Goal: Task Accomplishment & Management: Manage account settings

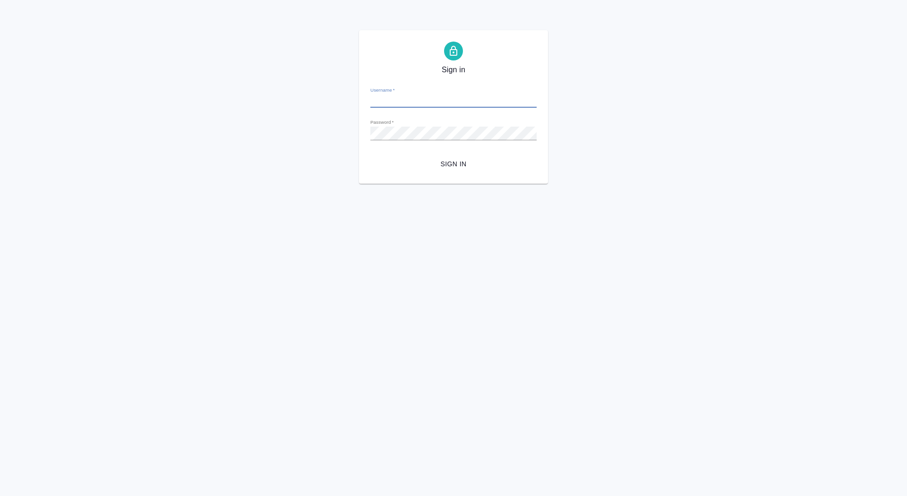
type input "d.saydasheva@awatera.com"
click at [442, 170] on button "Sign in" at bounding box center [453, 163] width 166 height 17
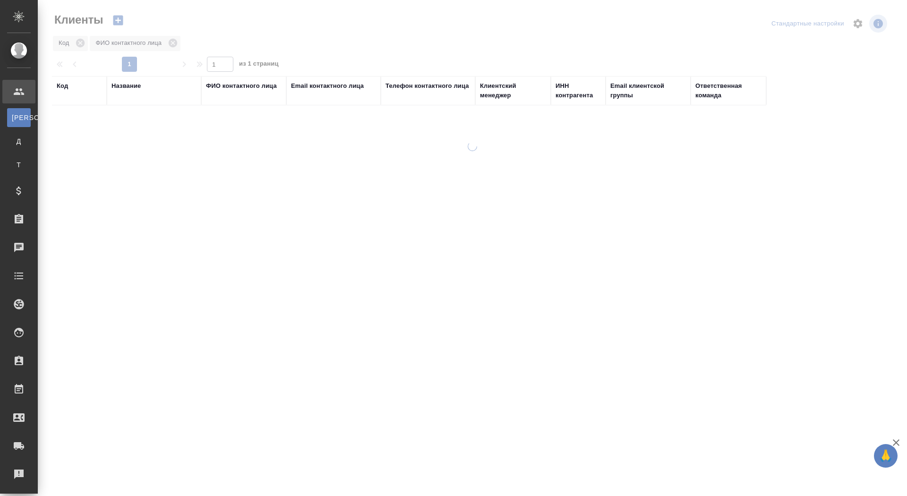
select select "RU"
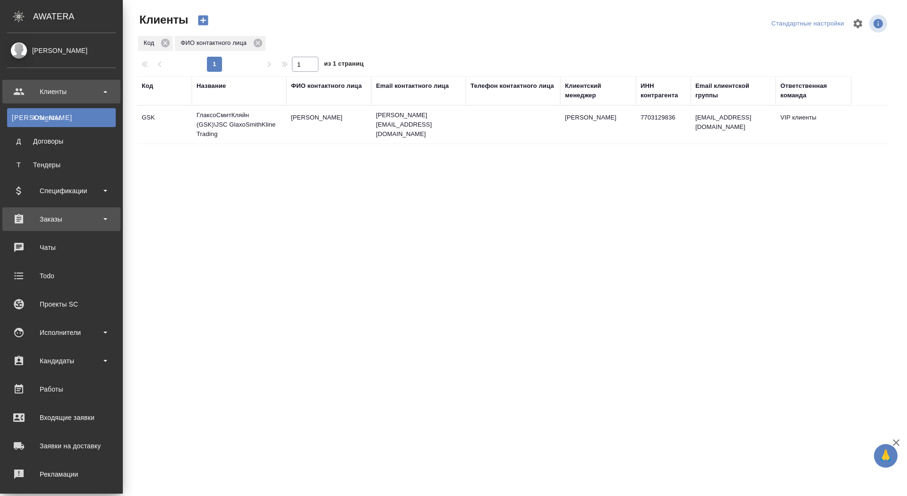
click at [53, 225] on div "Заказы" at bounding box center [61, 219] width 109 height 14
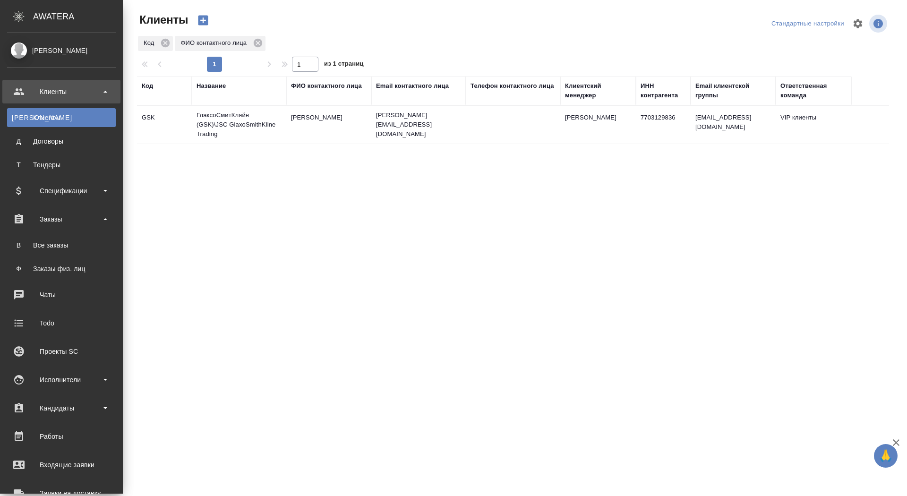
click at [53, 257] on ul "В Все заказы Ф Заказы физ. лиц" at bounding box center [61, 254] width 123 height 47
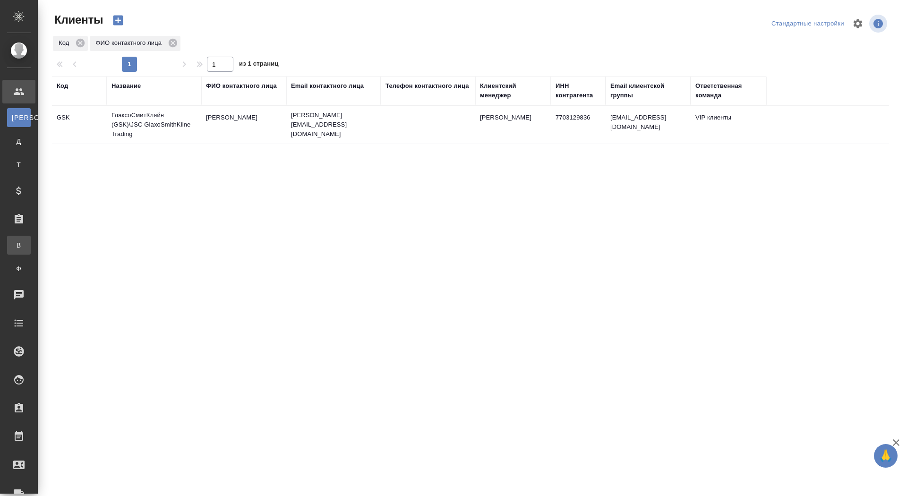
click at [14, 246] on div "Все заказы" at bounding box center [7, 244] width 14 height 9
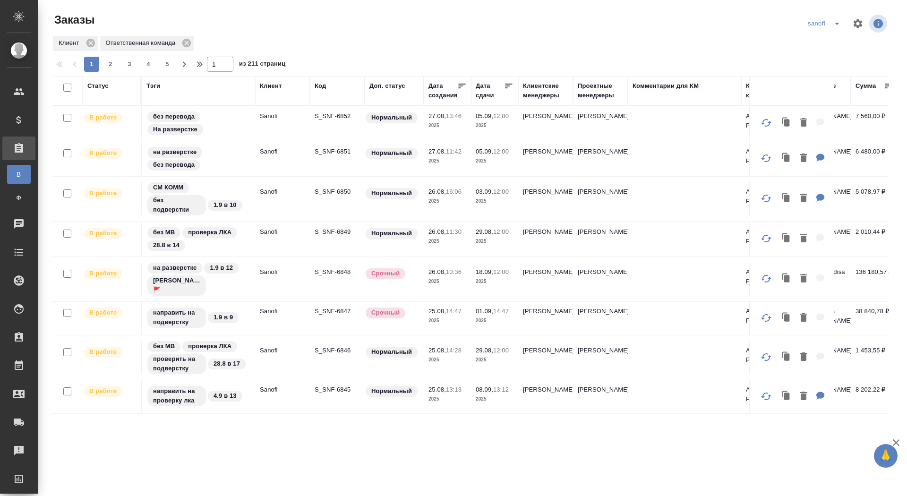
click at [840, 25] on icon "split button" at bounding box center [836, 23] width 11 height 11
click at [814, 73] on li "sandoz" at bounding box center [825, 72] width 50 height 15
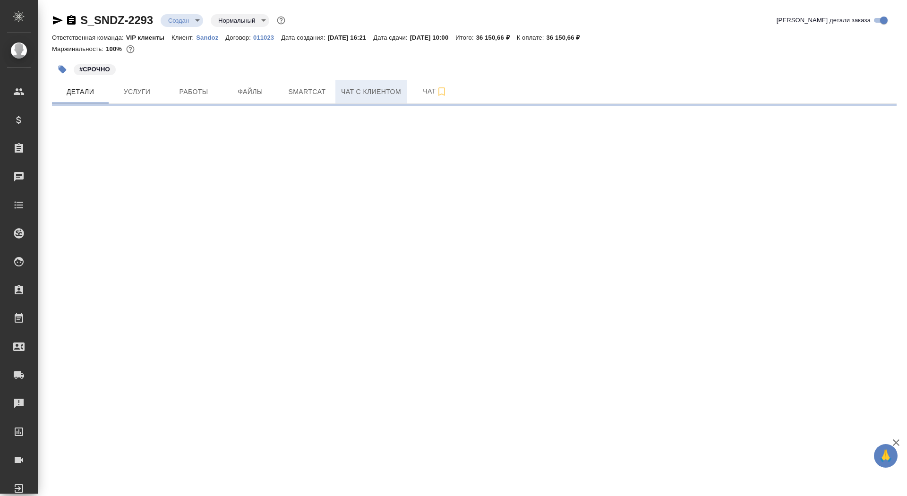
select select "RU"
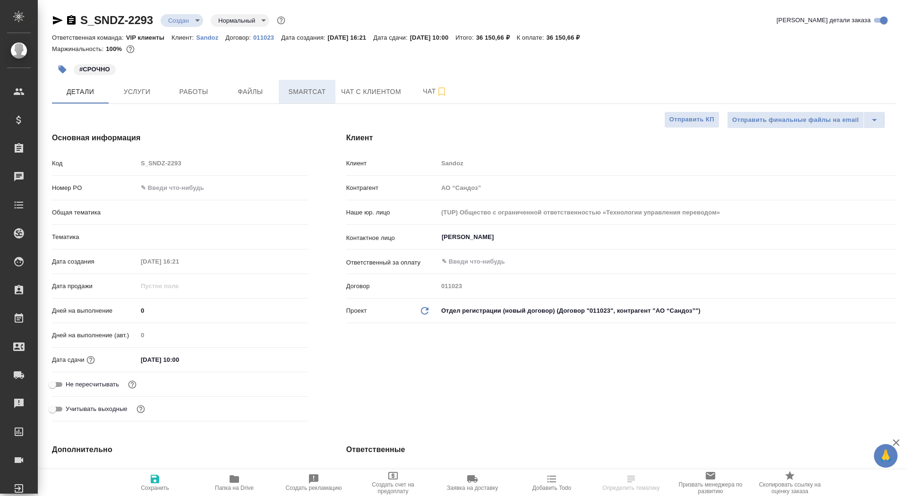
type textarea "x"
click at [293, 93] on span "Smartcat" at bounding box center [306, 92] width 45 height 12
type textarea "x"
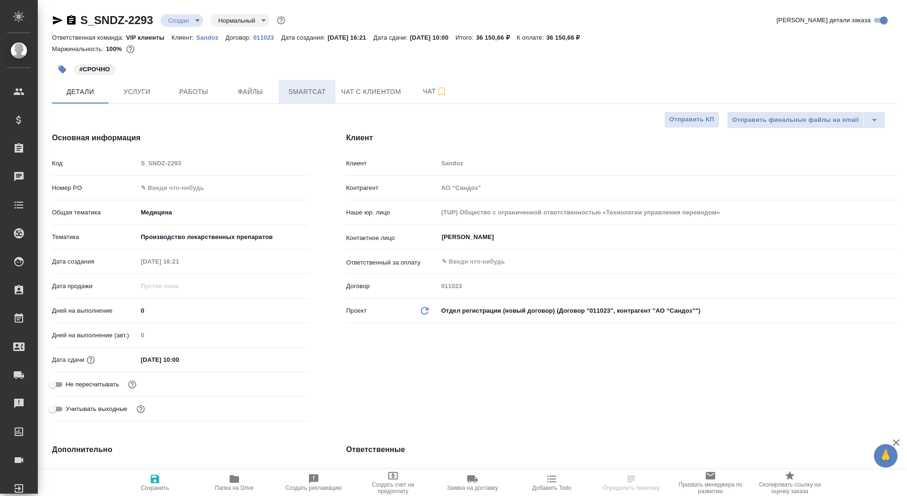
type textarea "x"
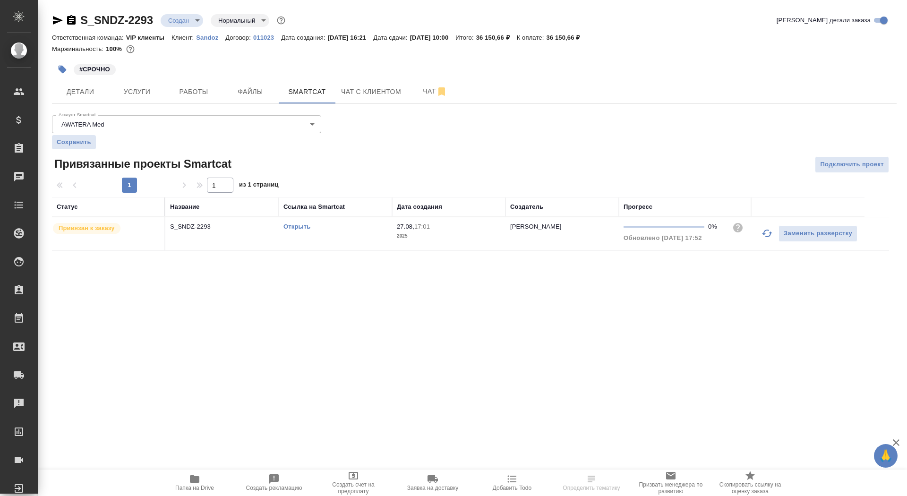
click at [293, 227] on link "Открыть" at bounding box center [296, 226] width 27 height 7
click at [74, 19] on icon "button" at bounding box center [71, 19] width 8 height 9
click at [131, 98] on button "Услуги" at bounding box center [137, 92] width 57 height 24
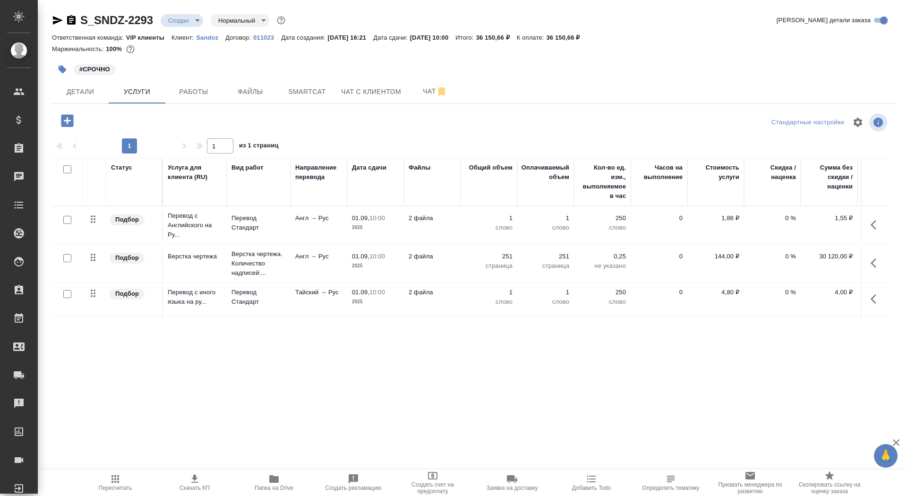
click at [354, 221] on p "01.09," at bounding box center [360, 217] width 17 height 7
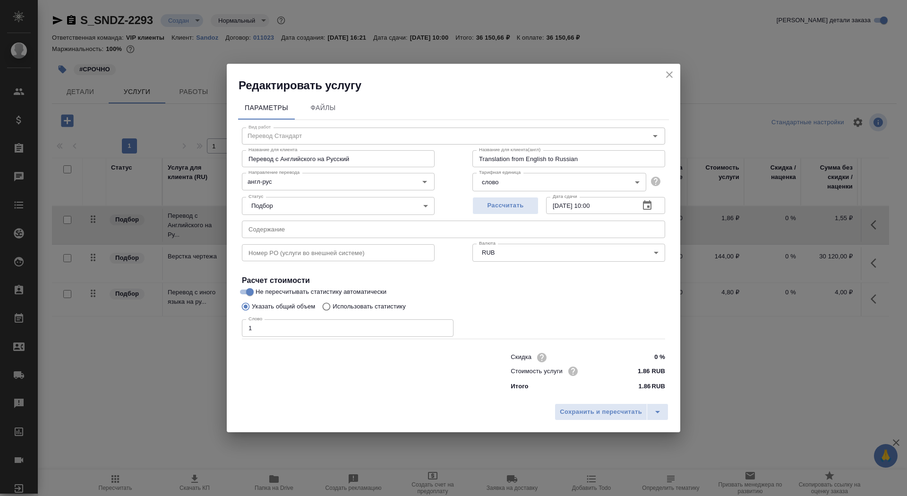
click at [389, 307] on p "Использовать статистику" at bounding box center [368, 306] width 73 height 9
click at [332, 307] on input "Использовать статистику" at bounding box center [324, 306] width 15 height 18
radio input "true"
radio input "false"
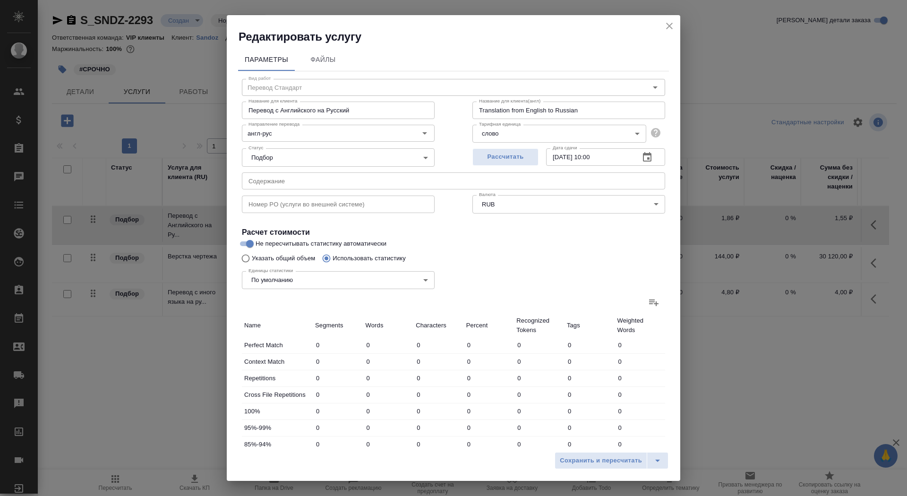
click at [661, 301] on label at bounding box center [653, 302] width 23 height 23
click at [0, 0] on input "file" at bounding box center [0, 0] width 0 height 0
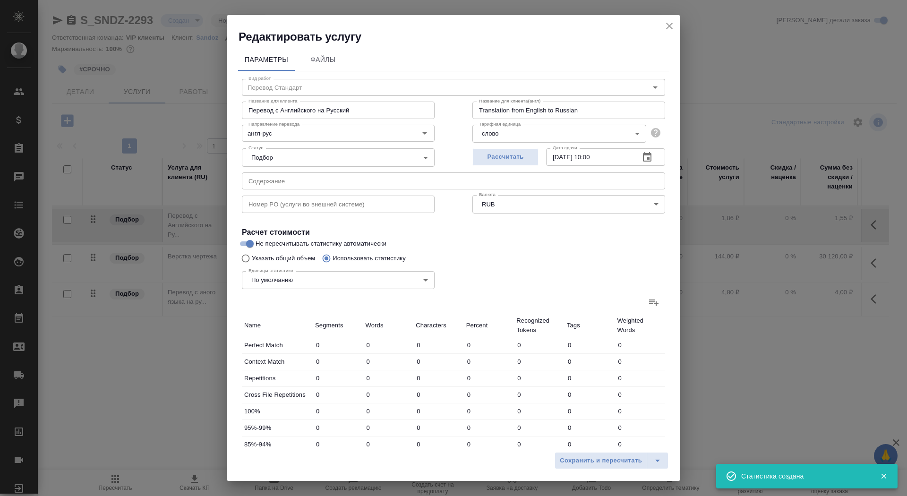
type input "51"
type input "113"
type input "712"
type input "1552"
type input "3997"
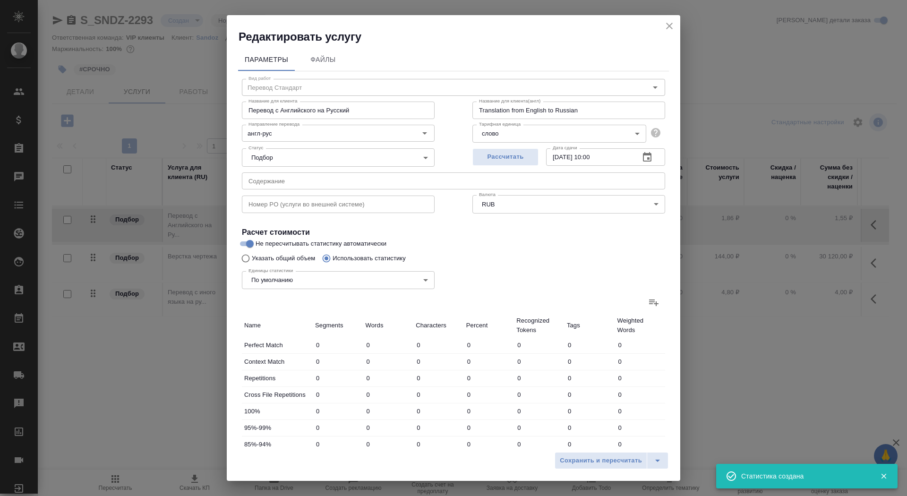
type input "25086"
type input "282"
type input "546"
type input "3355"
type input "2129"
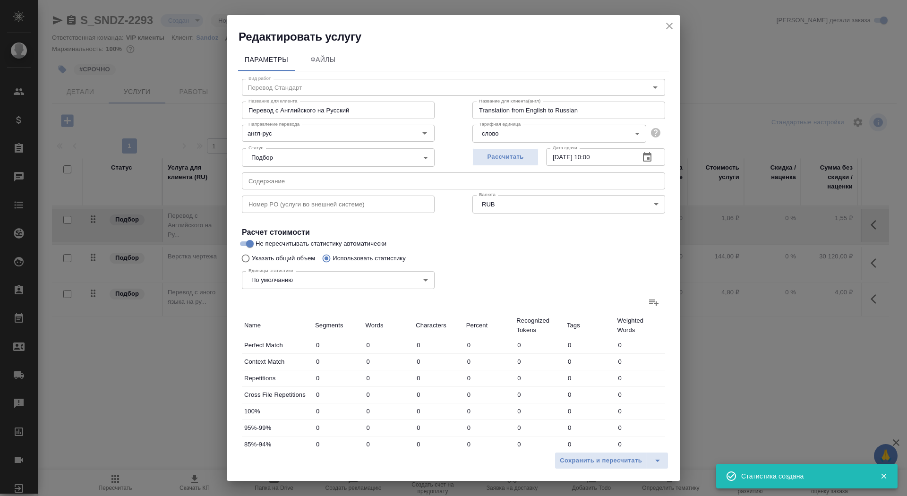
type input "3077"
type input "15317"
type input "877"
type input "3428"
type input "21296"
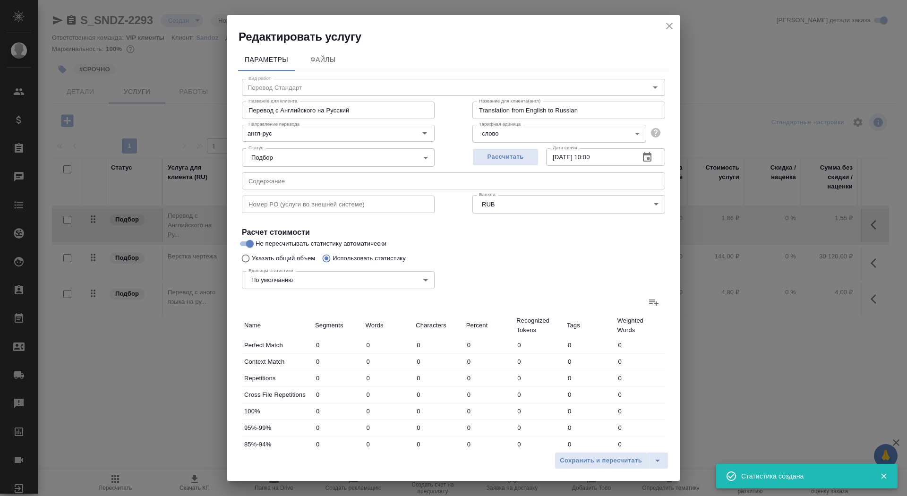
type input "243"
type input "1518"
type input "9535"
type input "614"
type input "2313"
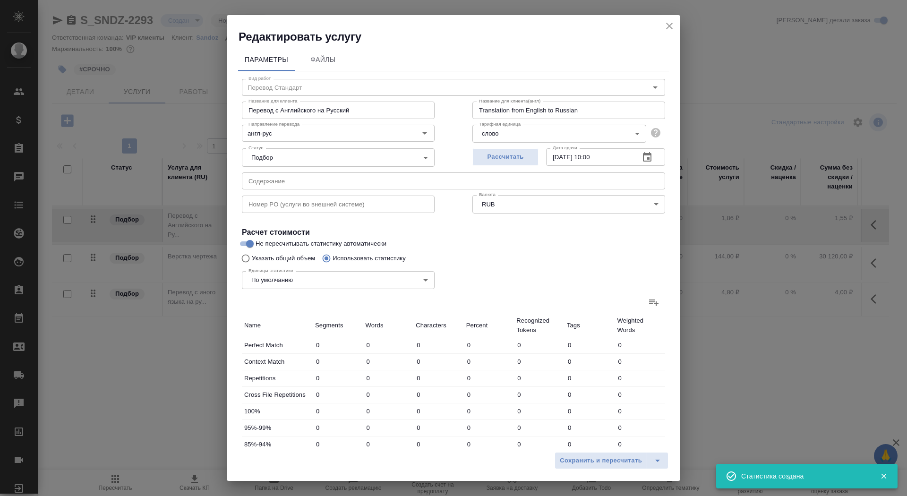
type input "14011"
type input "5250"
type input "27453"
type input "171347"
type input "9164"
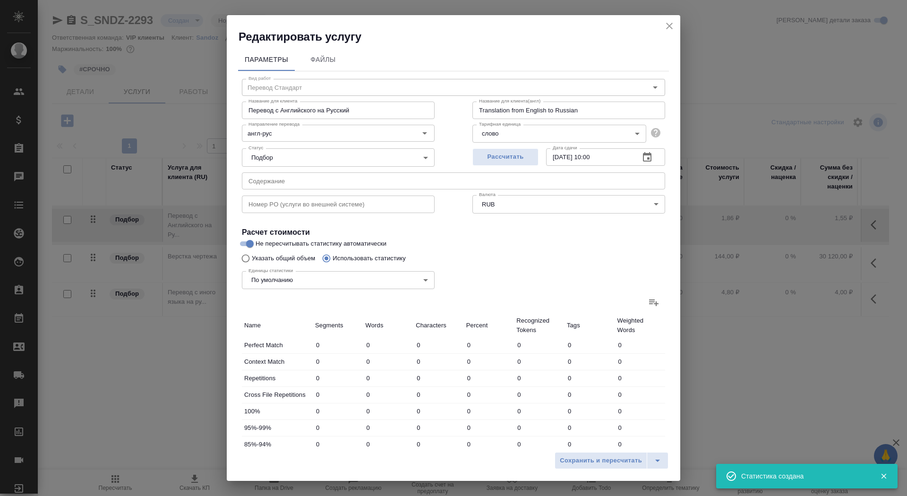
type input "37902"
type input "232218"
type input "10998"
type input "42445"
type input "260659"
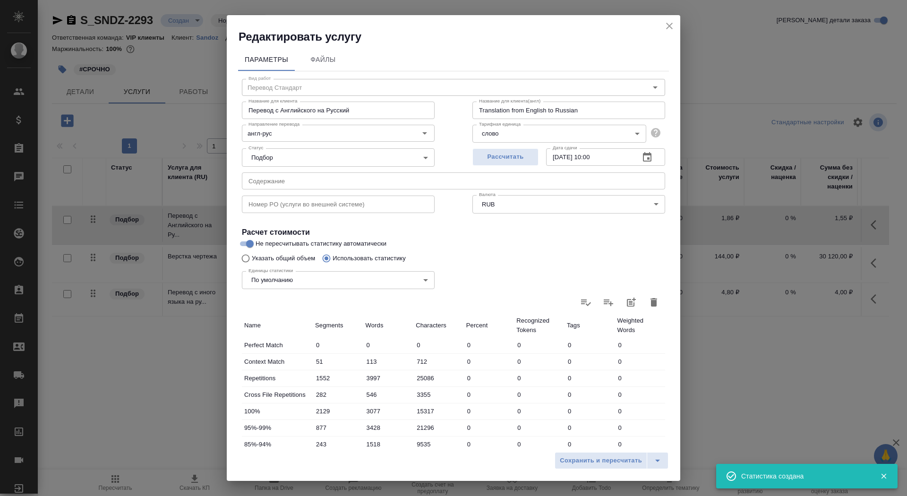
scroll to position [146, 0]
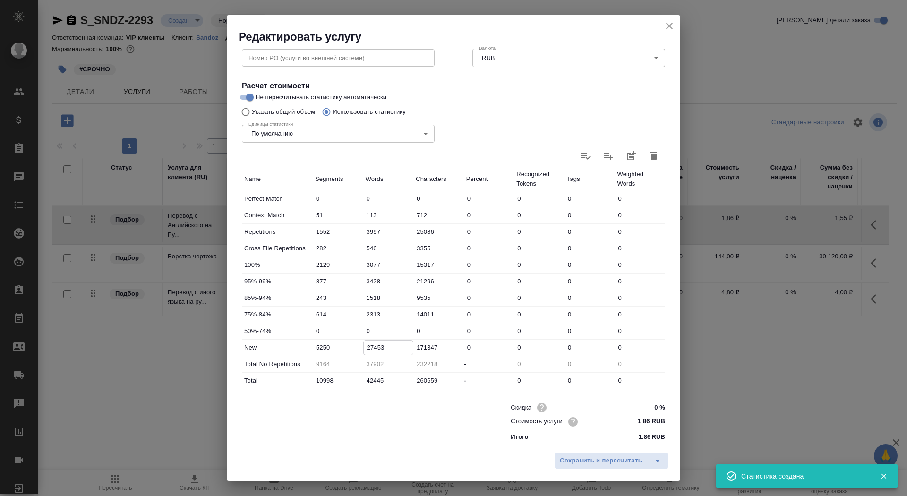
click at [369, 348] on input "27453" at bounding box center [389, 347] width 50 height 14
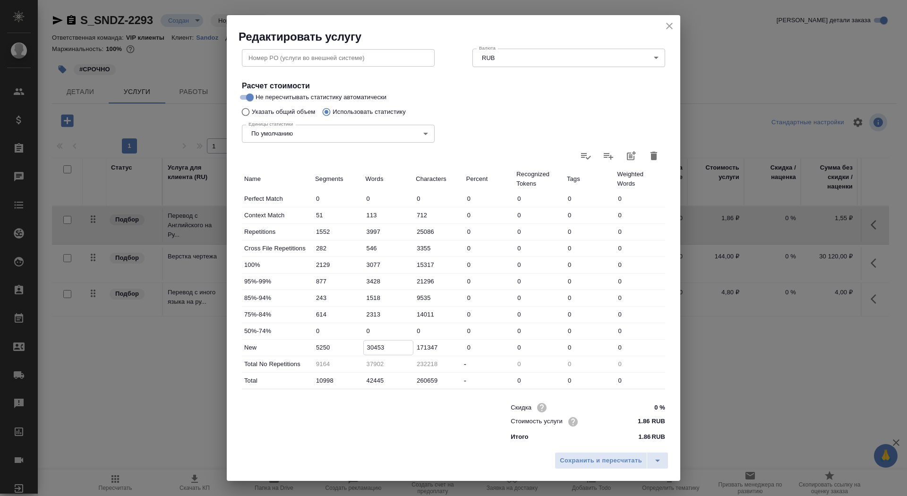
type input "30453"
drag, startPoint x: 659, startPoint y: 404, endPoint x: 651, endPoint y: 402, distance: 8.2
click at [651, 402] on input "0 %" at bounding box center [647, 408] width 34 height 14
type input "-45 %"
click at [596, 458] on span "Сохранить и пересчитать" at bounding box center [601, 460] width 82 height 11
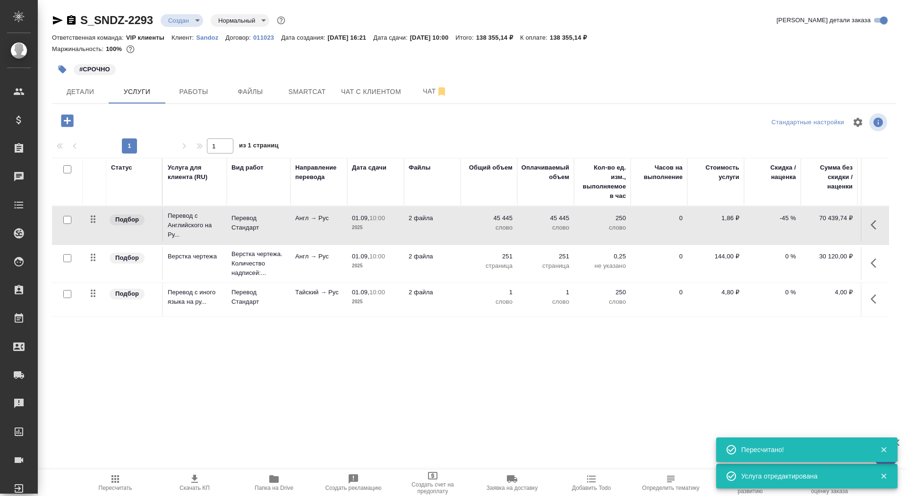
click at [443, 301] on td "2 файла" at bounding box center [432, 299] width 57 height 33
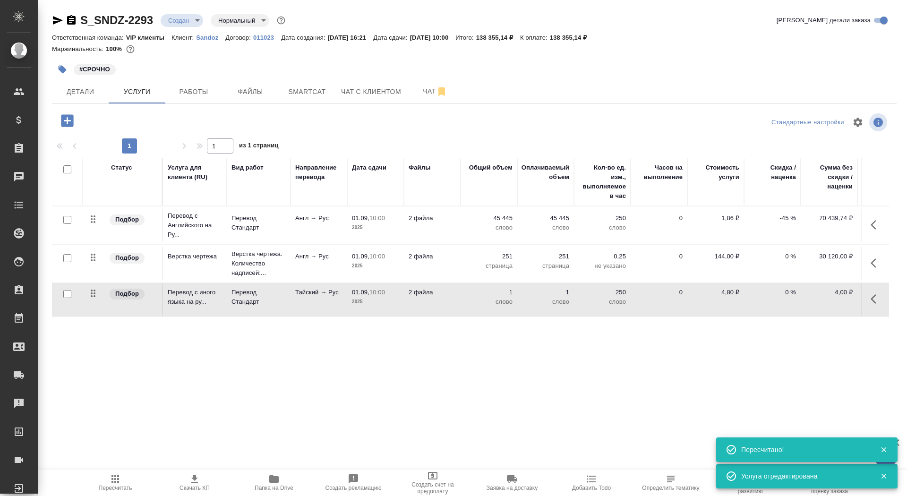
click at [443, 301] on td "2 файла" at bounding box center [432, 299] width 57 height 33
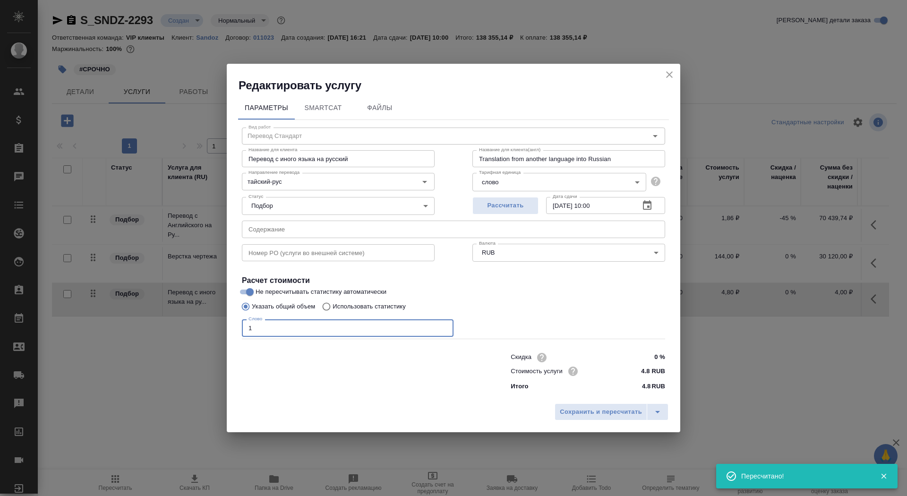
drag, startPoint x: 352, startPoint y: 326, endPoint x: 132, endPoint y: 321, distance: 220.6
click at [131, 321] on div "Редактировать услугу Параметры SmartCat Файлы Вид работ Перевод Стандарт Вид ра…" at bounding box center [453, 248] width 907 height 496
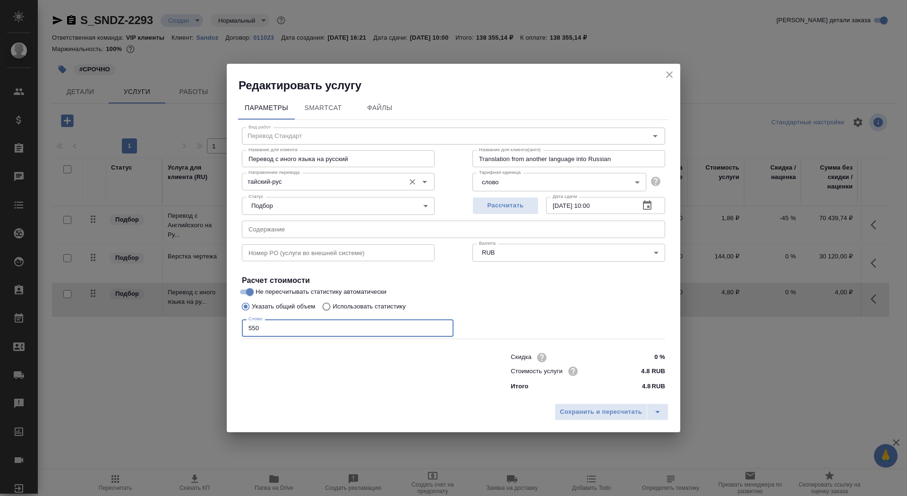
type input "550"
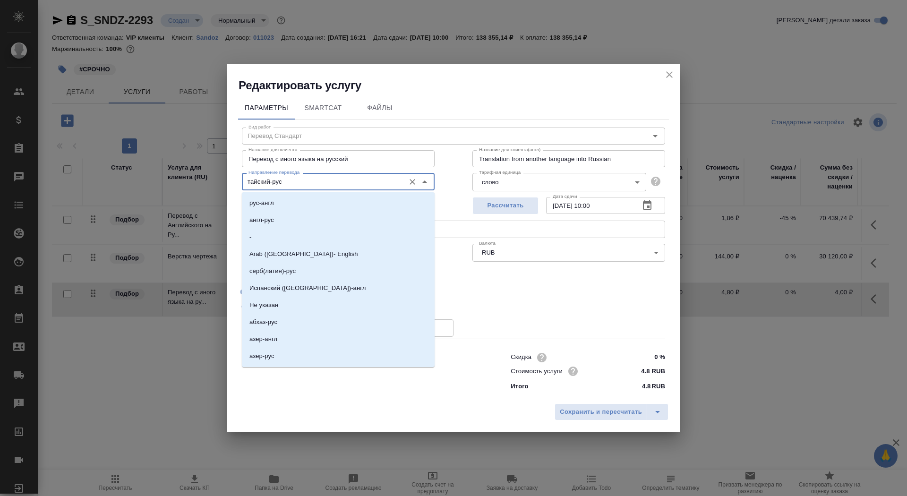
drag, startPoint x: 260, startPoint y: 186, endPoint x: 183, endPoint y: 183, distance: 77.0
click at [183, 183] on div "Редактировать услугу Параметры SmartCat Файлы Вид работ Перевод Стандарт Вид ра…" at bounding box center [453, 248] width 907 height 496
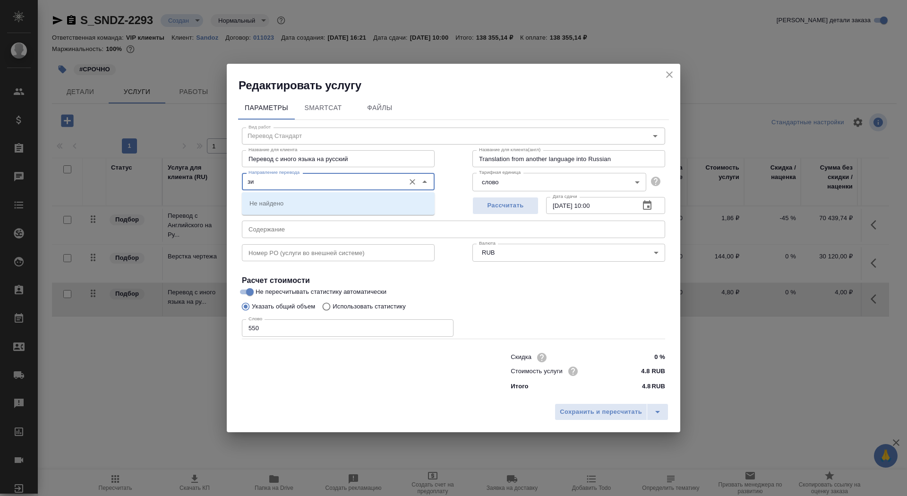
type input "з"
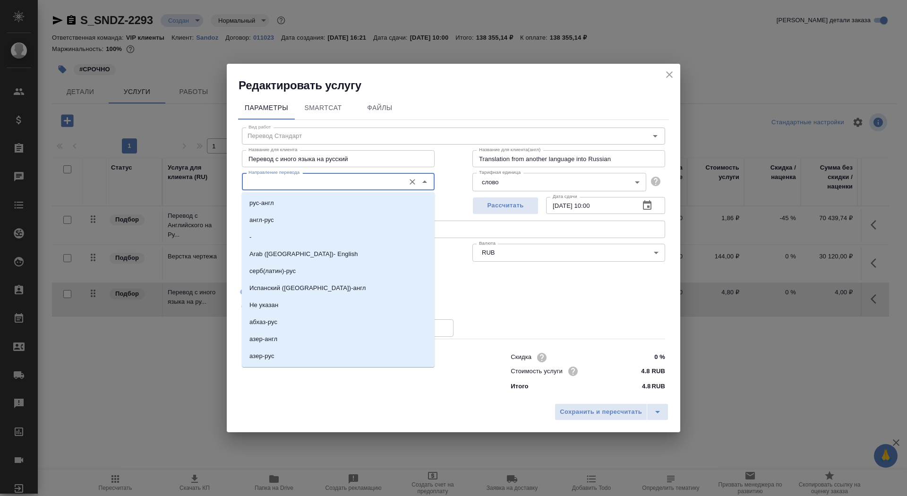
type input "з"
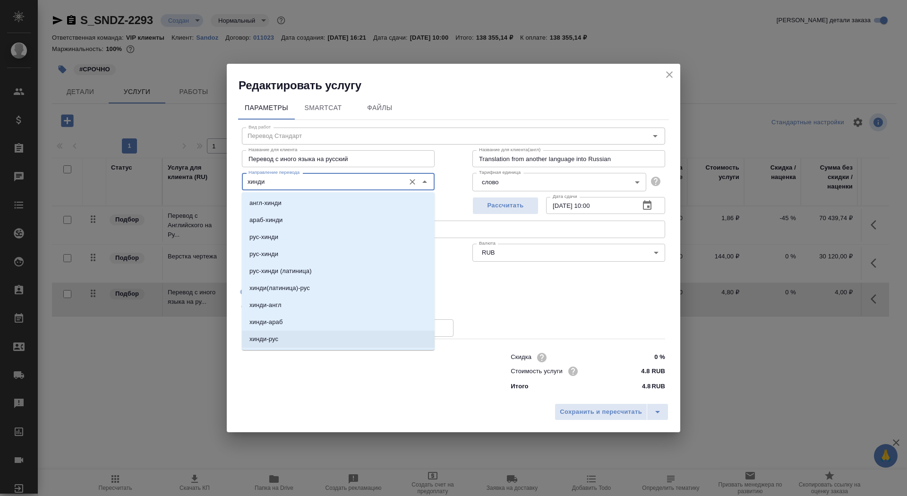
click at [291, 339] on li "хинди-рус" at bounding box center [338, 339] width 193 height 17
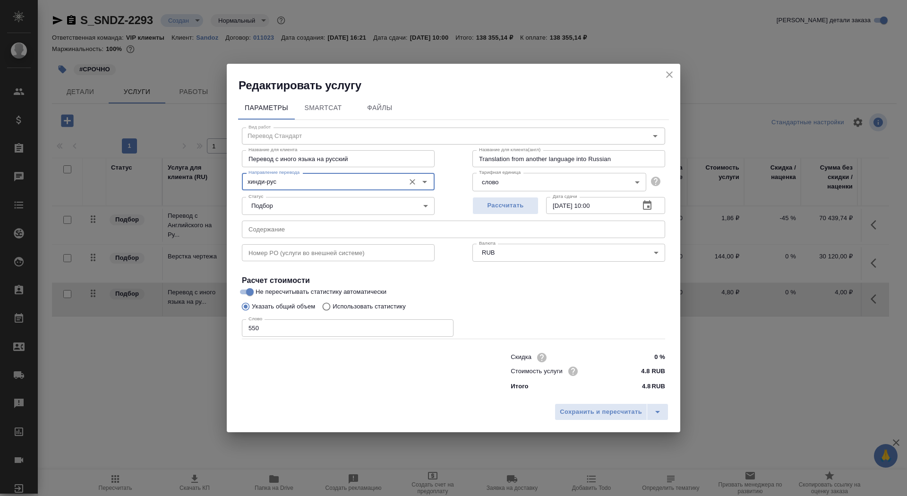
type input "хинди-рус"
click at [253, 330] on input "550" at bounding box center [348, 327] width 212 height 17
type input "650"
click at [654, 360] on input "0 %" at bounding box center [647, 357] width 34 height 14
type input "-"
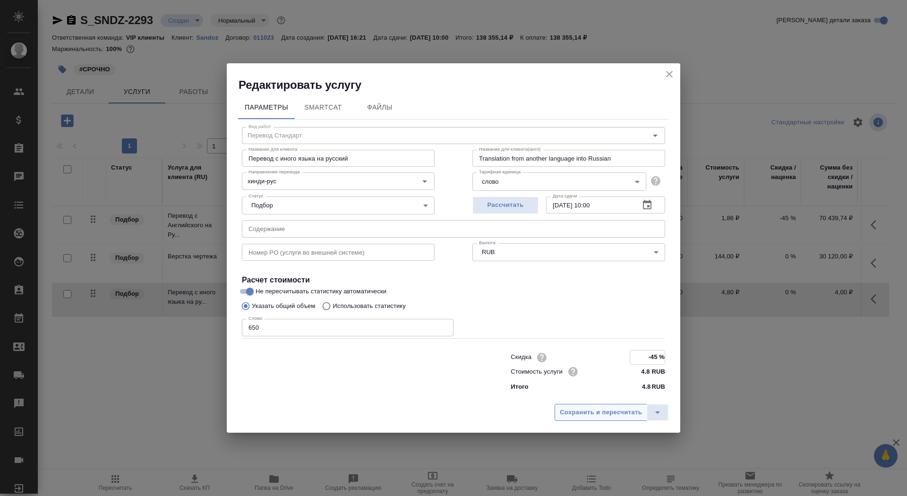
type input "-45 %"
click at [607, 419] on button "Сохранить и пересчитать" at bounding box center [600, 412] width 93 height 17
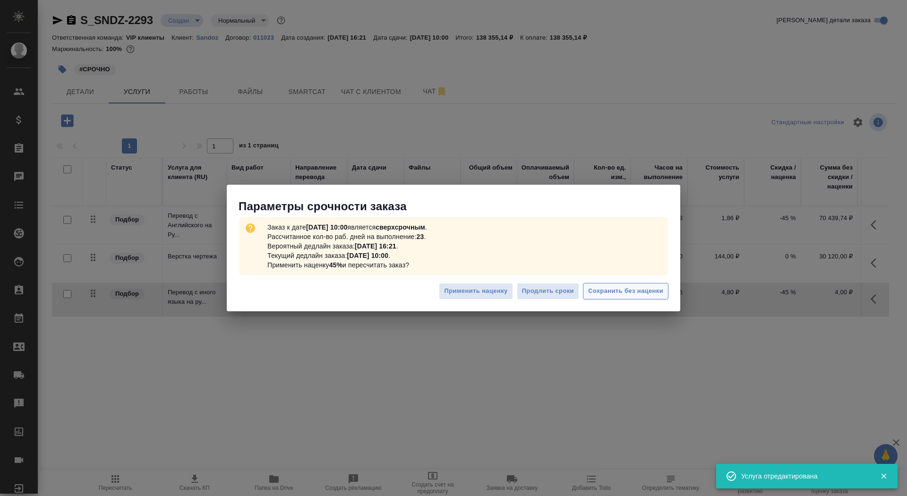
click at [630, 291] on span "Сохранить без наценки" at bounding box center [625, 291] width 75 height 11
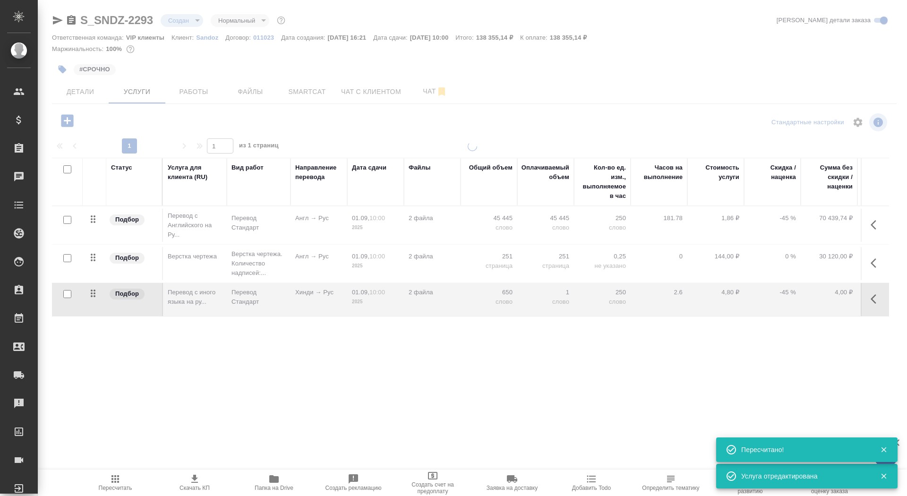
type input "urgent"
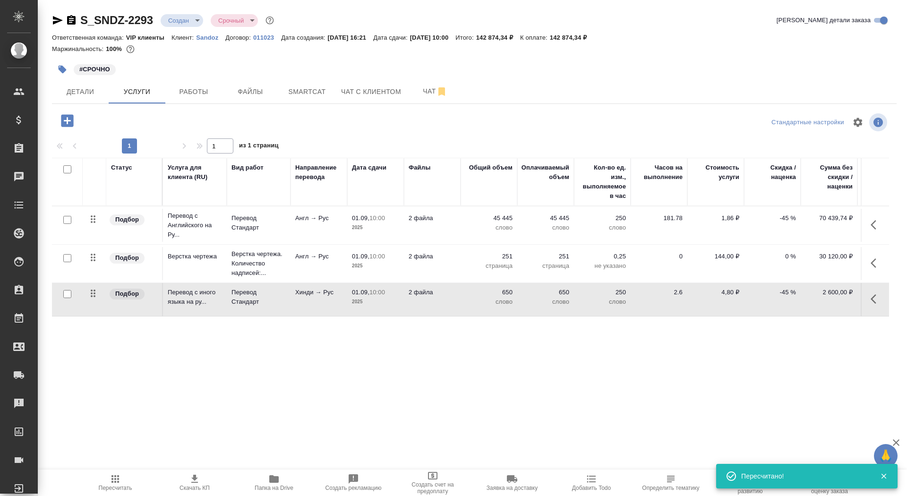
click at [187, 482] on span "Скачать КП" at bounding box center [195, 482] width 68 height 18
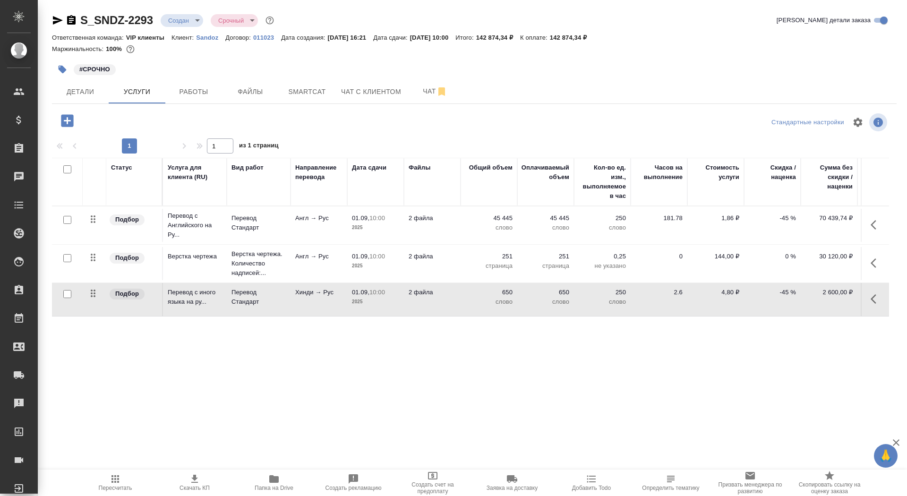
click at [59, 68] on icon "button" at bounding box center [63, 70] width 8 height 8
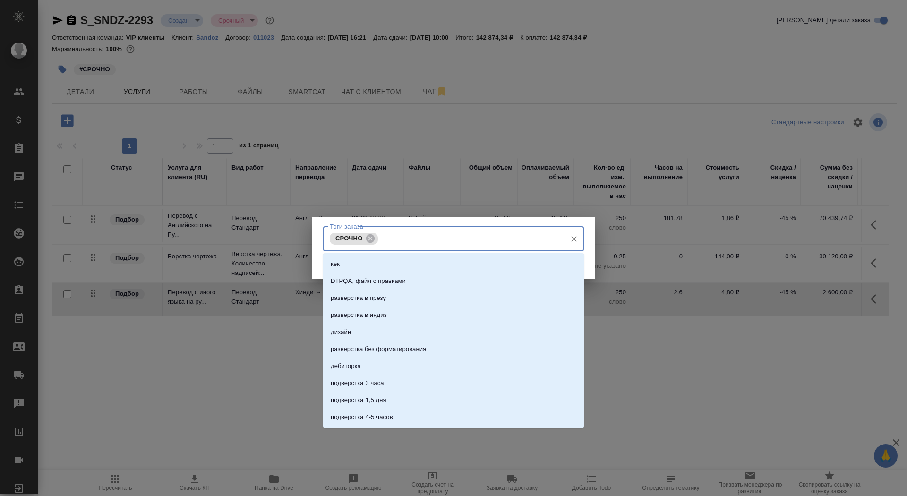
click at [433, 240] on input "Тэги заказа" at bounding box center [470, 238] width 181 height 16
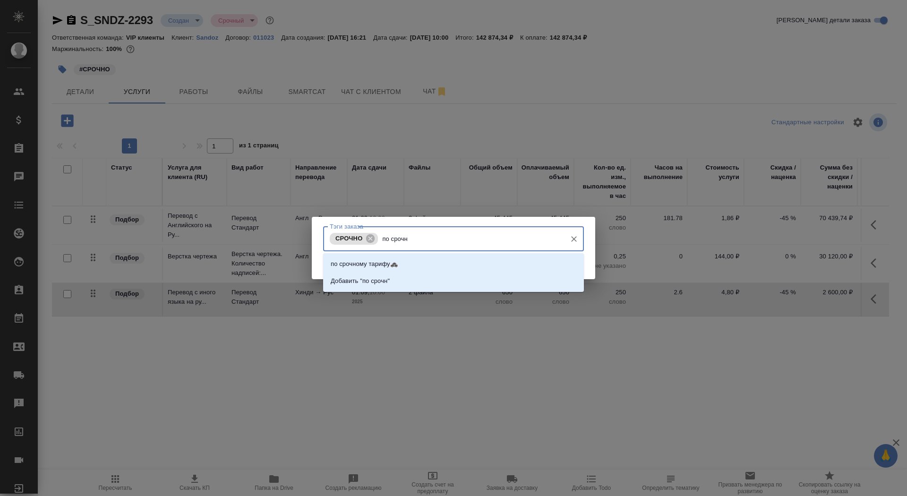
type input "по срочно"
click at [459, 260] on li "по срочному тарифу🚓" at bounding box center [453, 263] width 261 height 17
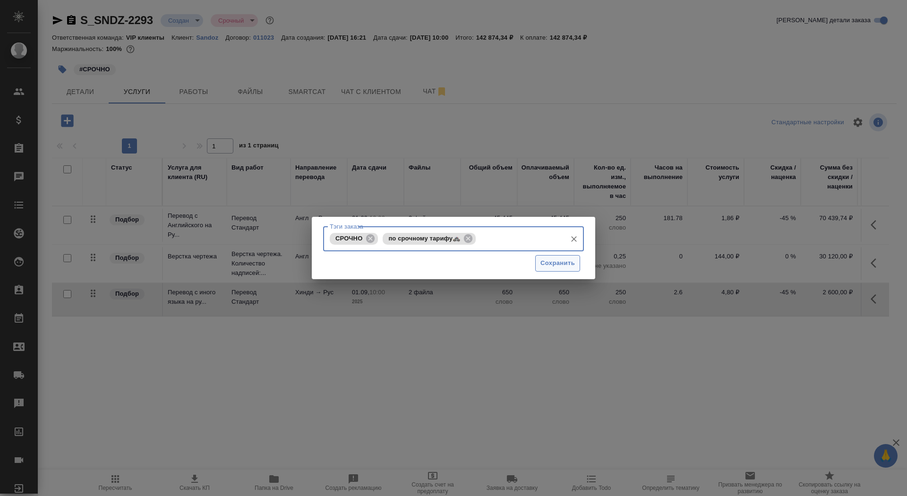
click at [543, 262] on span "Сохранить" at bounding box center [557, 263] width 34 height 11
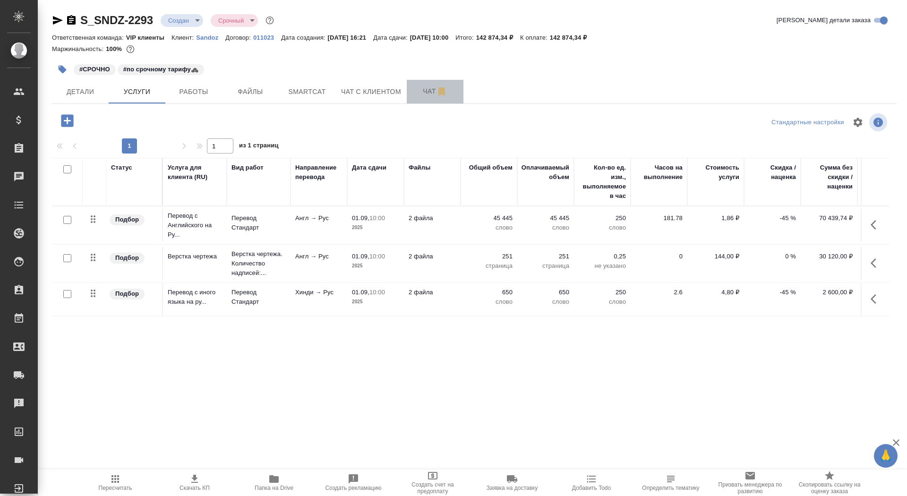
click at [411, 98] on button "Чат" at bounding box center [435, 92] width 57 height 24
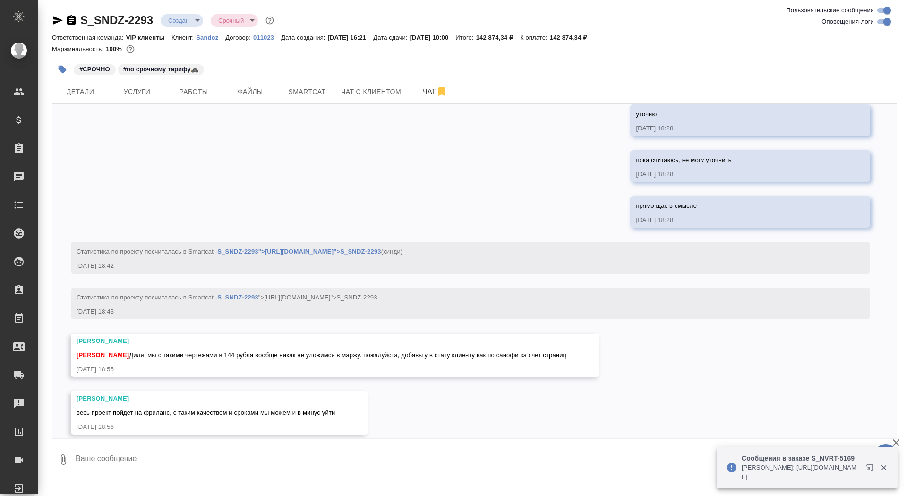
scroll to position [2960, 0]
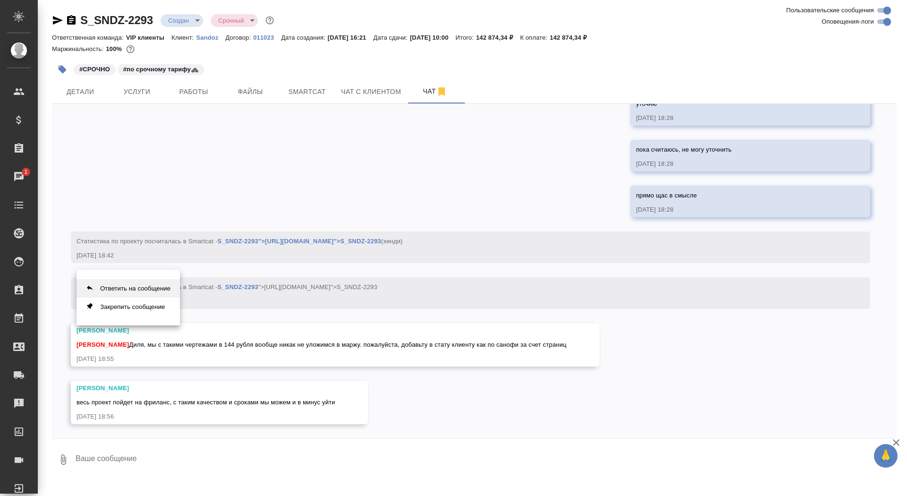
click at [137, 286] on button "Ответить на сообщение" at bounding box center [127, 288] width 103 height 18
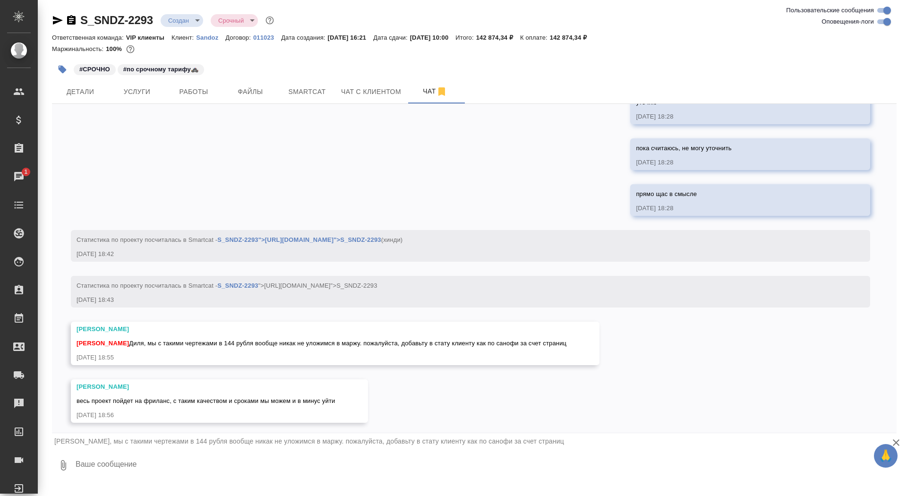
click at [149, 466] on textarea at bounding box center [486, 465] width 822 height 32
type textarea "я так и сделала же"
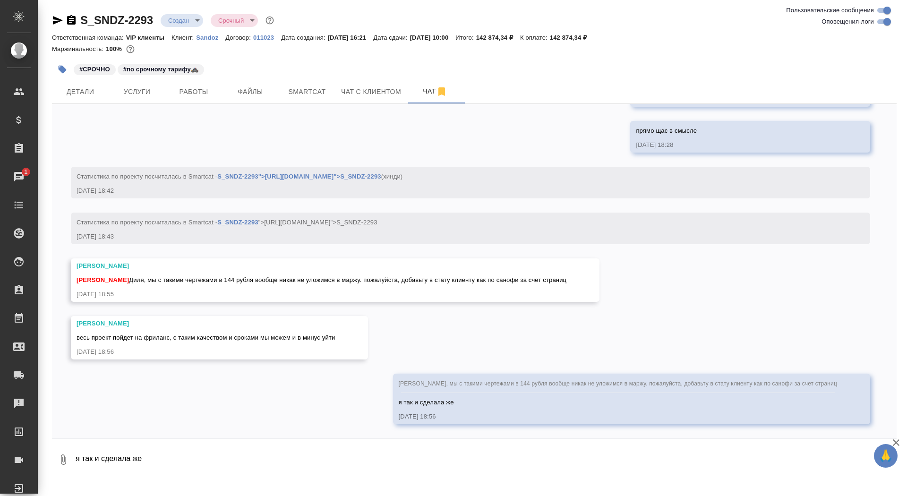
scroll to position [3025, 0]
type textarea "зашила в"
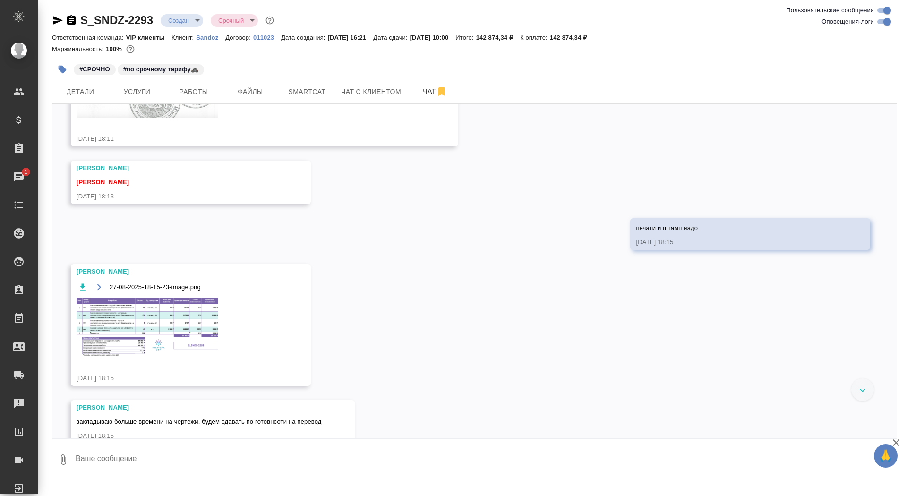
scroll to position [2348, 0]
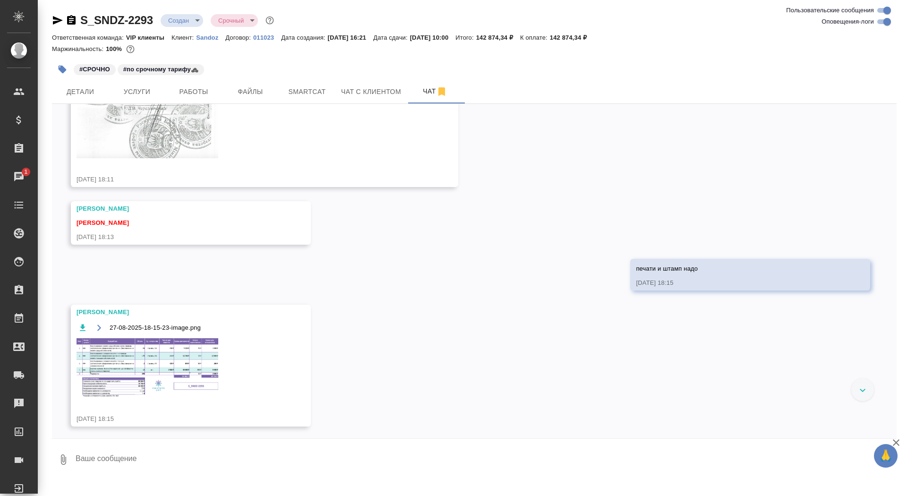
click at [113, 374] on img at bounding box center [147, 367] width 142 height 59
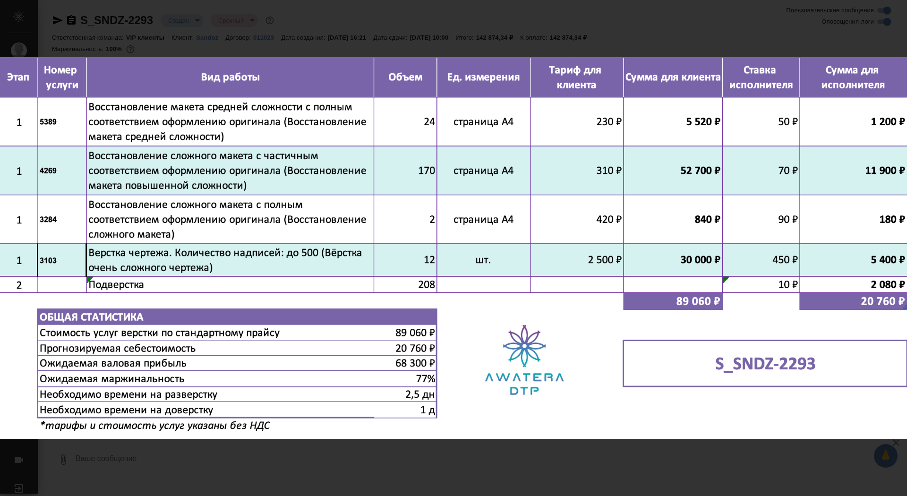
click at [187, 452] on div "27-08-2025-18-15-23-image.png 1 of 1" at bounding box center [453, 248] width 907 height 496
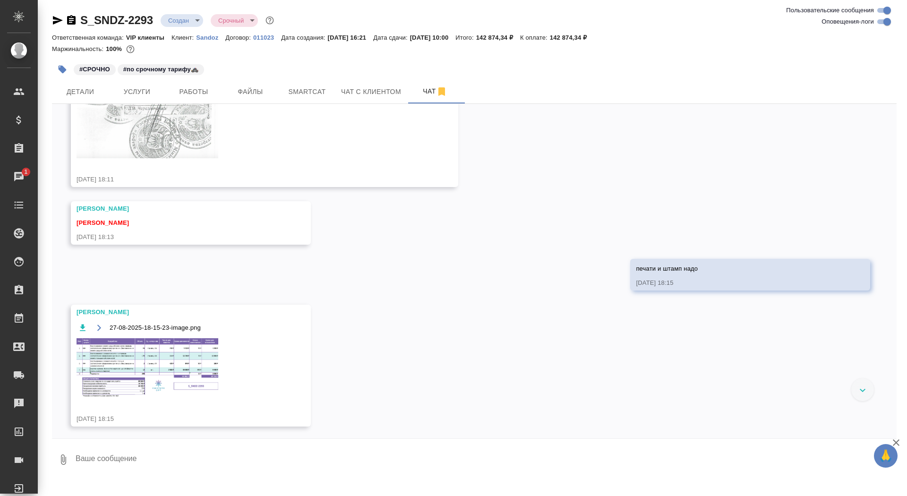
scroll to position [3025, 0]
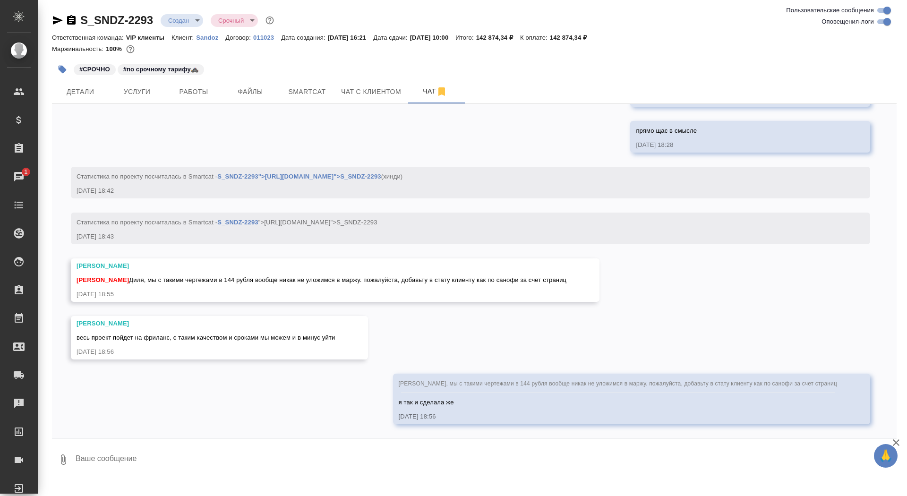
click at [177, 17] on body "🙏 .cls-1 fill:#fff; AWATERA Saydasheva Dilyara Клиенты Спецификации Заказы 1 Ча…" at bounding box center [453, 248] width 907 height 496
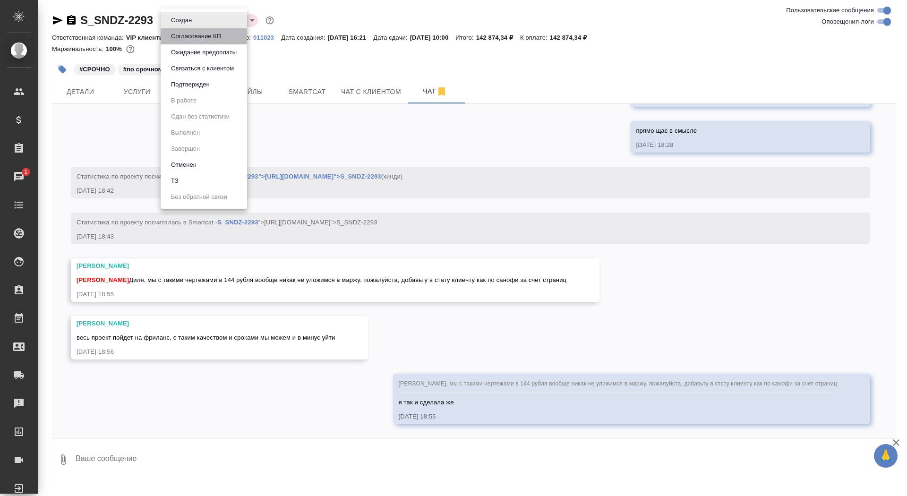
click at [177, 37] on button "Согласование КП" at bounding box center [196, 36] width 56 height 10
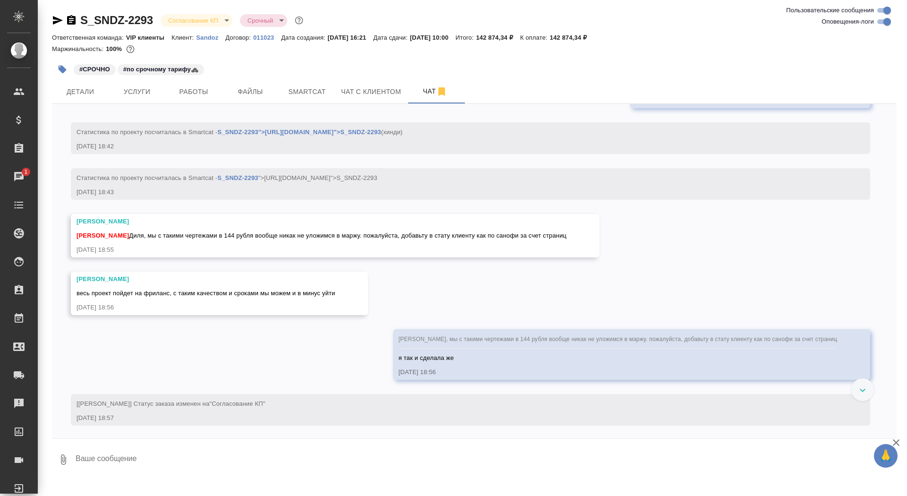
scroll to position [3071, 0]
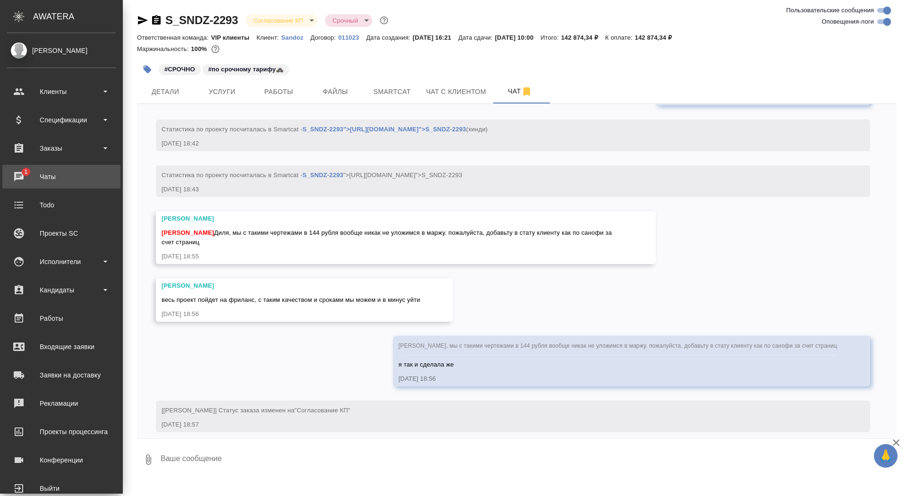
click at [24, 172] on div "Чаты" at bounding box center [61, 177] width 109 height 14
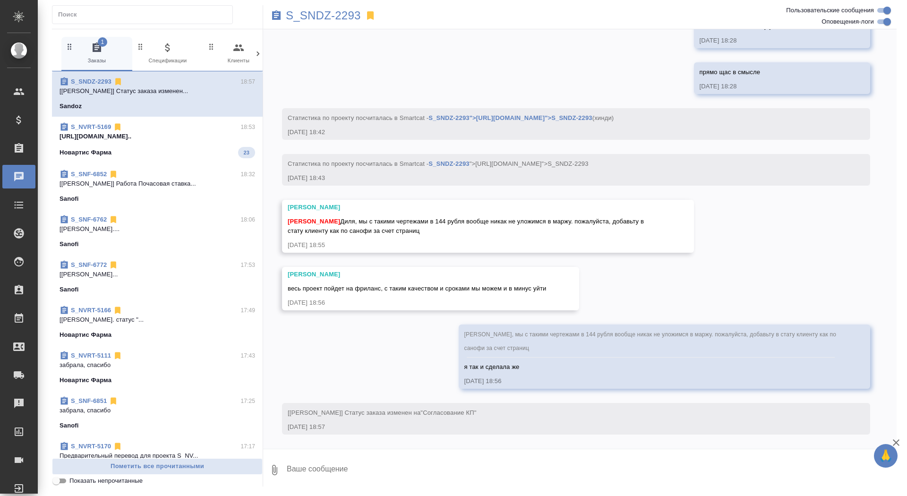
click at [167, 134] on p "[URL][DOMAIN_NAME].." at bounding box center [156, 136] width 195 height 9
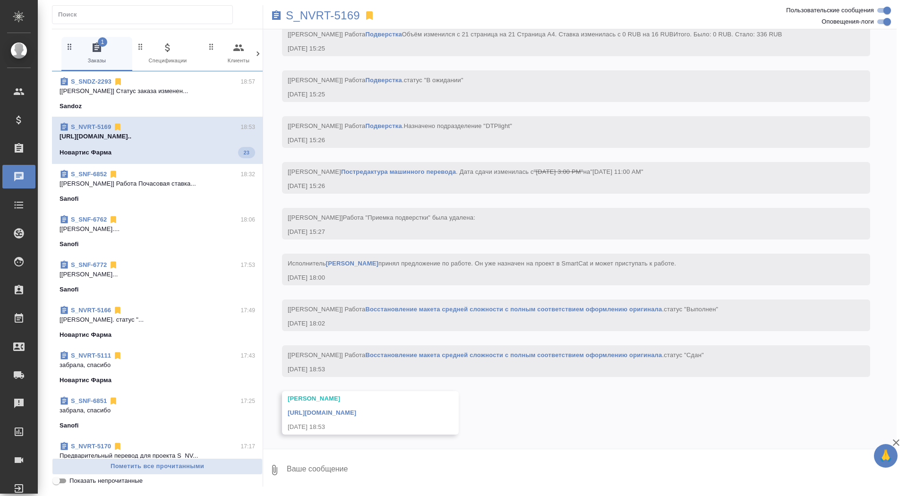
scroll to position [2616, 0]
